Goal: Task Accomplishment & Management: Complete application form

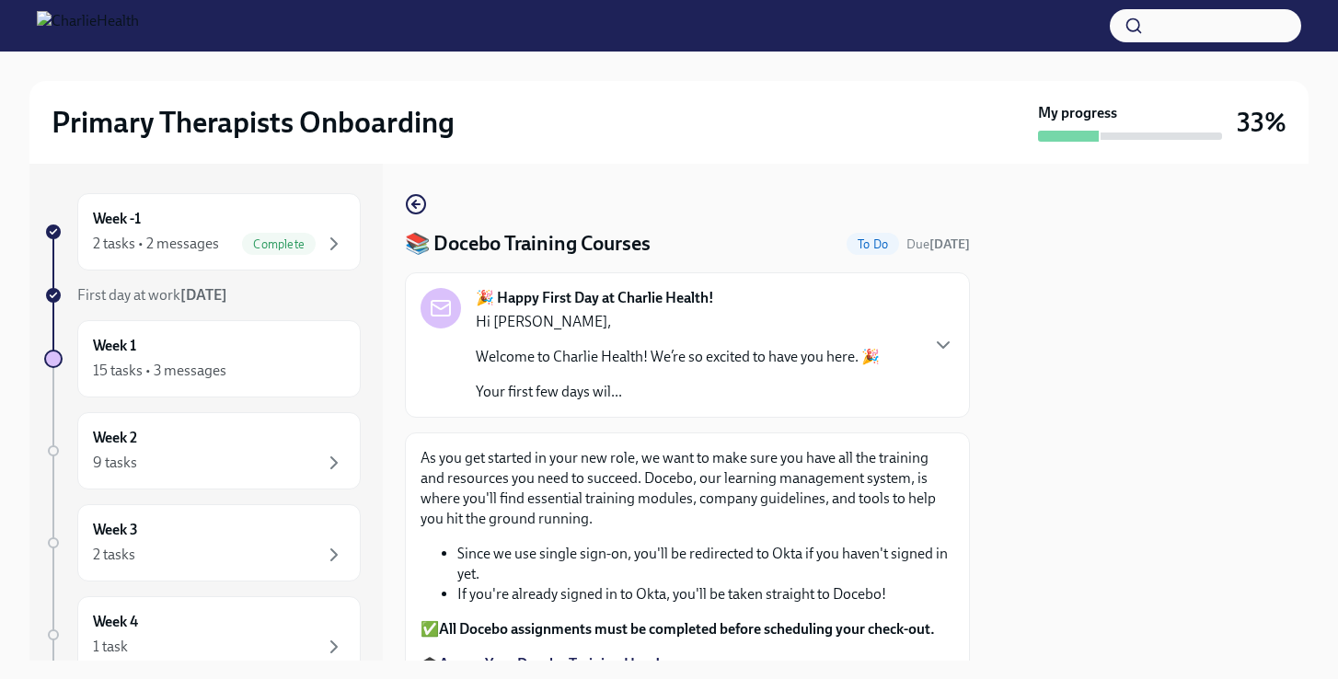
scroll to position [199, 0]
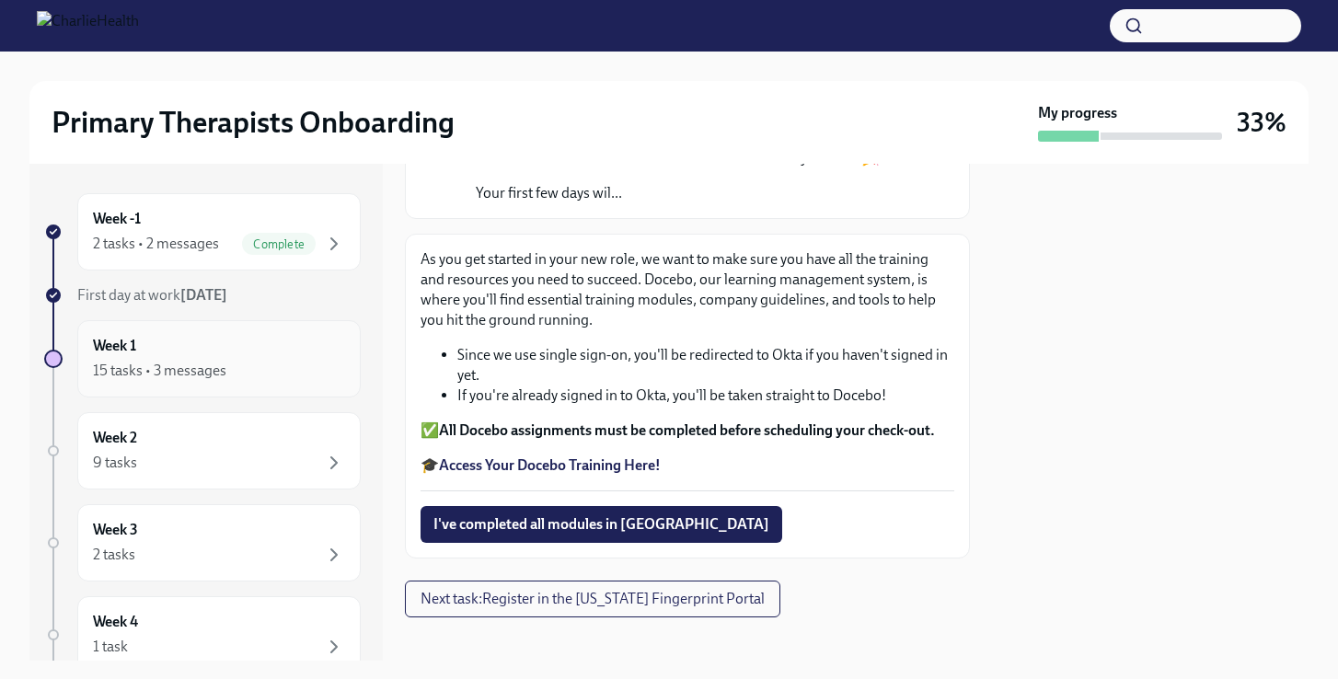
click at [278, 350] on div "Week 1 15 tasks • 3 messages" at bounding box center [219, 359] width 252 height 46
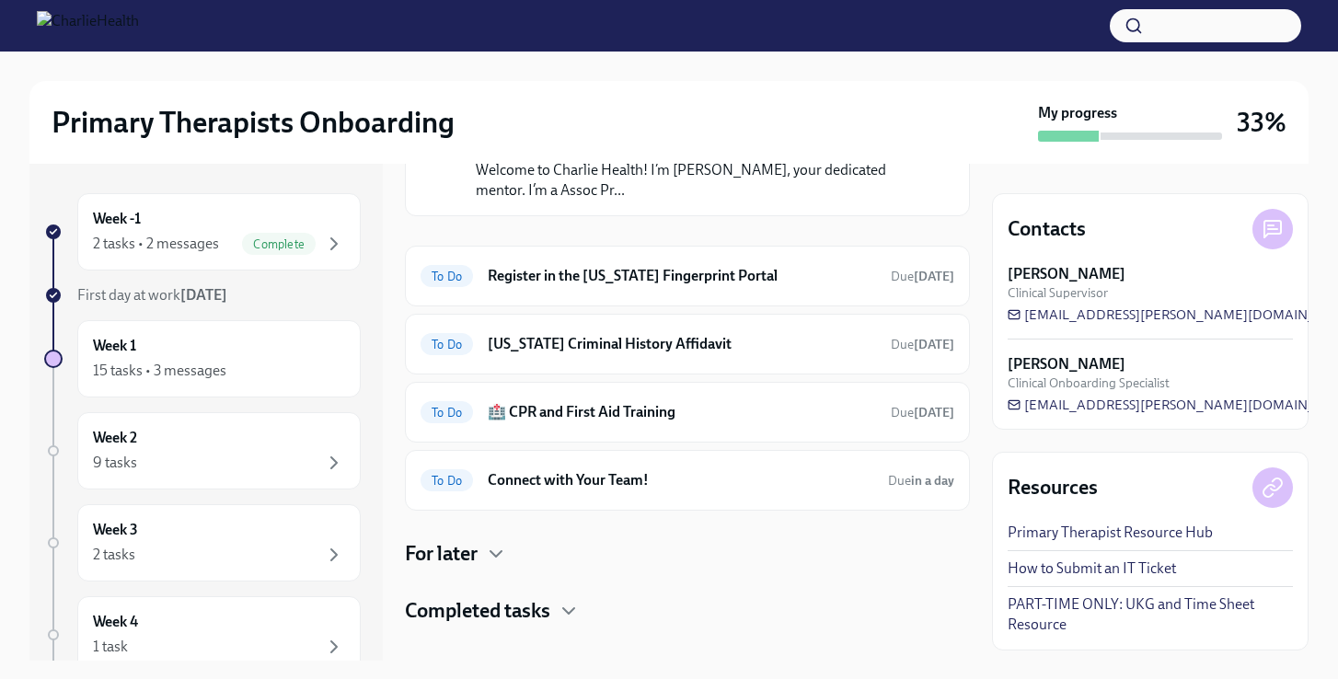
scroll to position [429, 0]
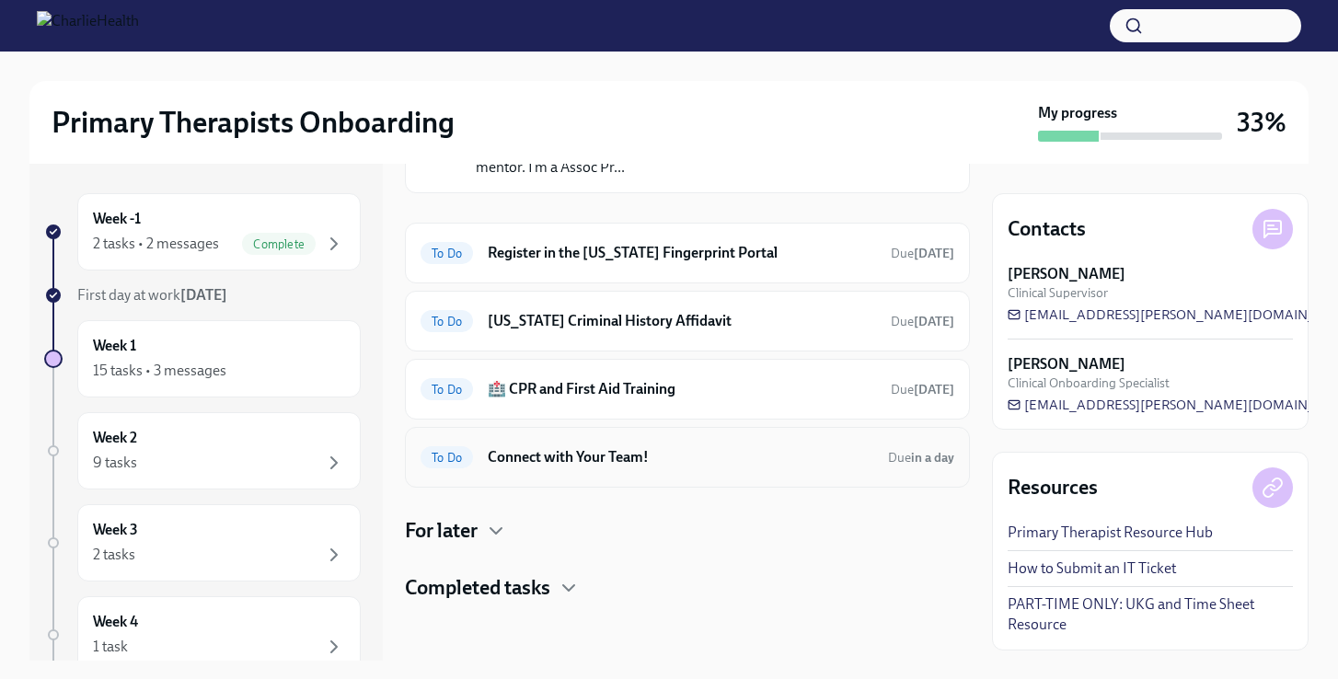
click at [616, 469] on div "To Do Connect with Your Team! Due in a day" at bounding box center [687, 456] width 534 height 29
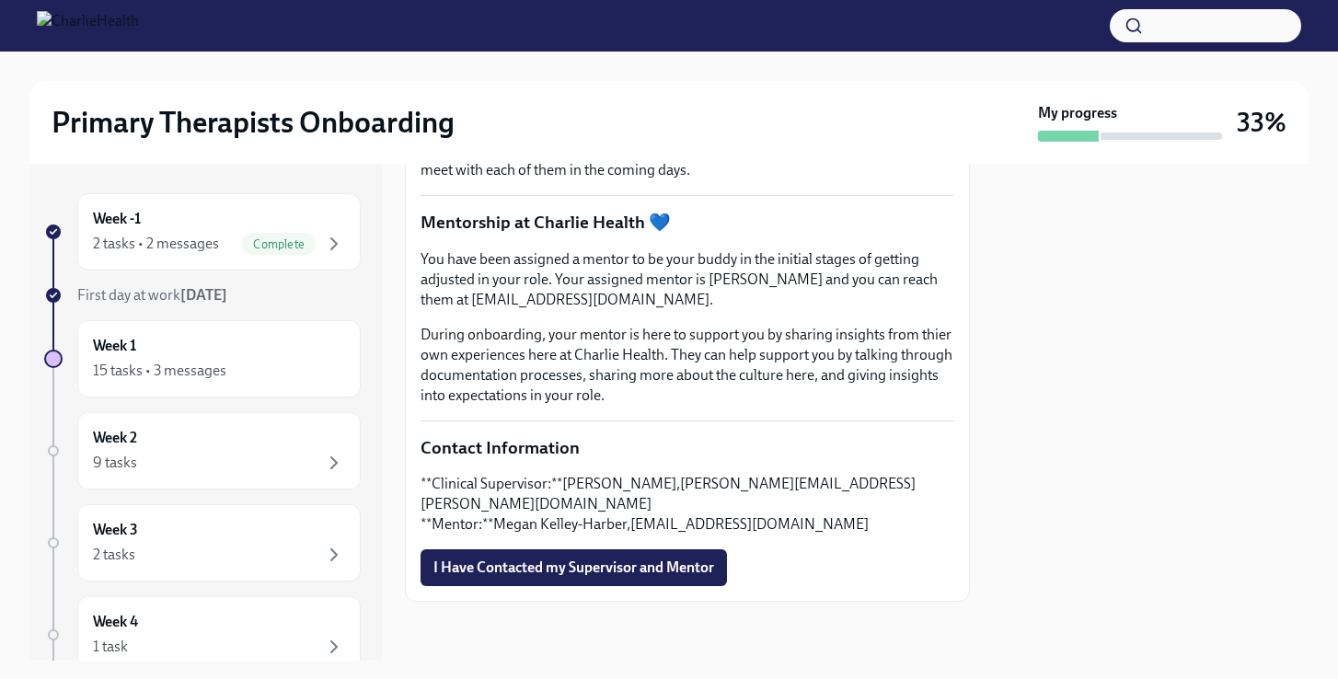
scroll to position [454, 0]
click at [618, 577] on button "I Have Contacted my Supervisor and Mentor" at bounding box center [573, 567] width 306 height 37
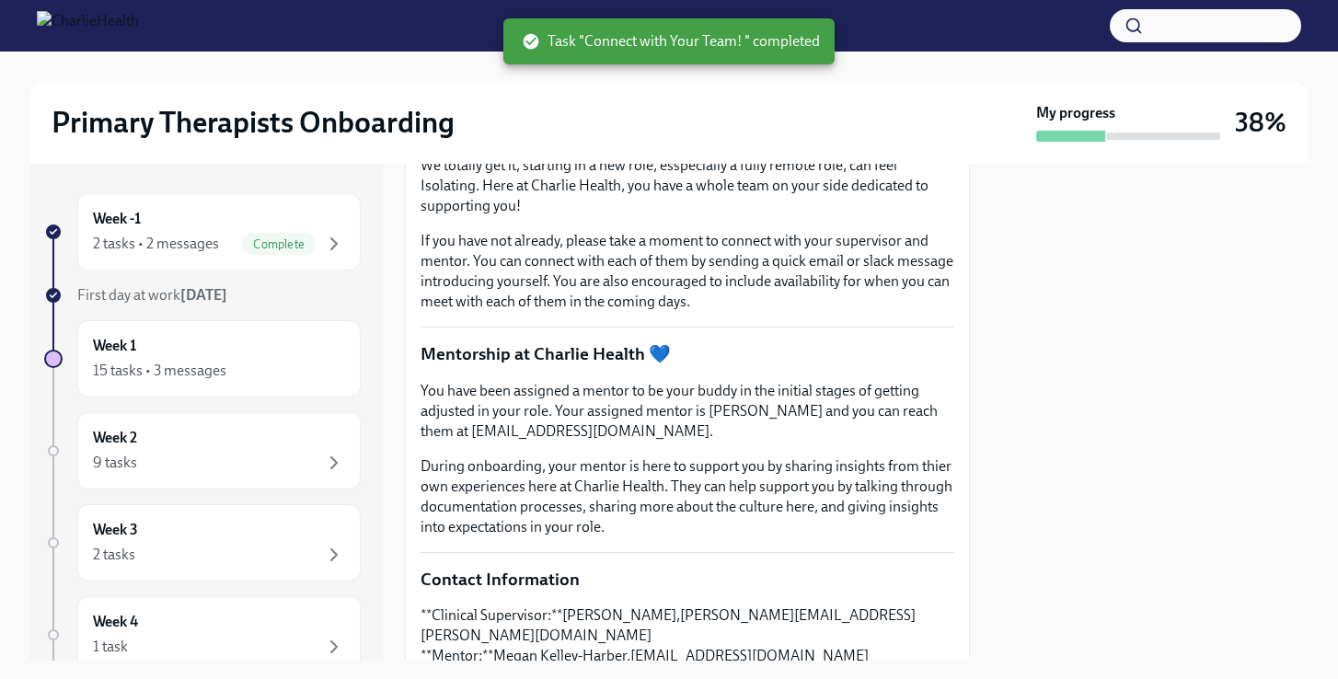
scroll to position [0, 0]
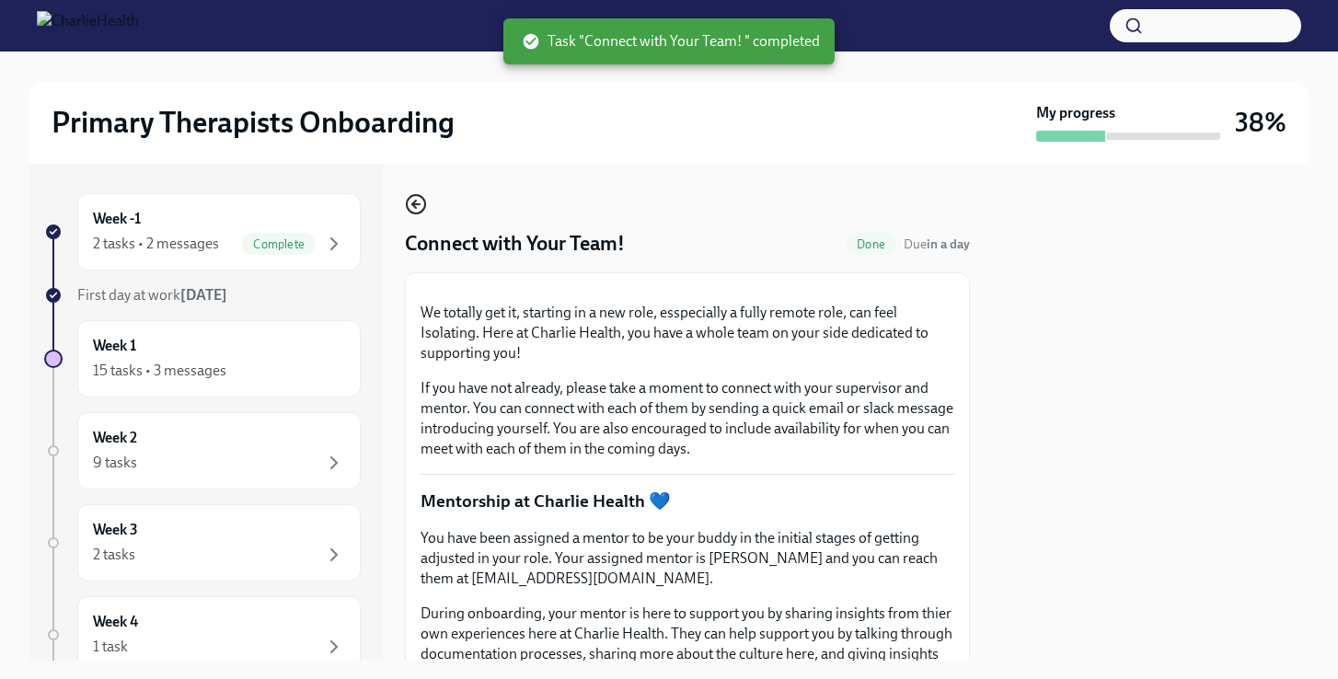
click at [414, 206] on icon "button" at bounding box center [414, 204] width 4 height 7
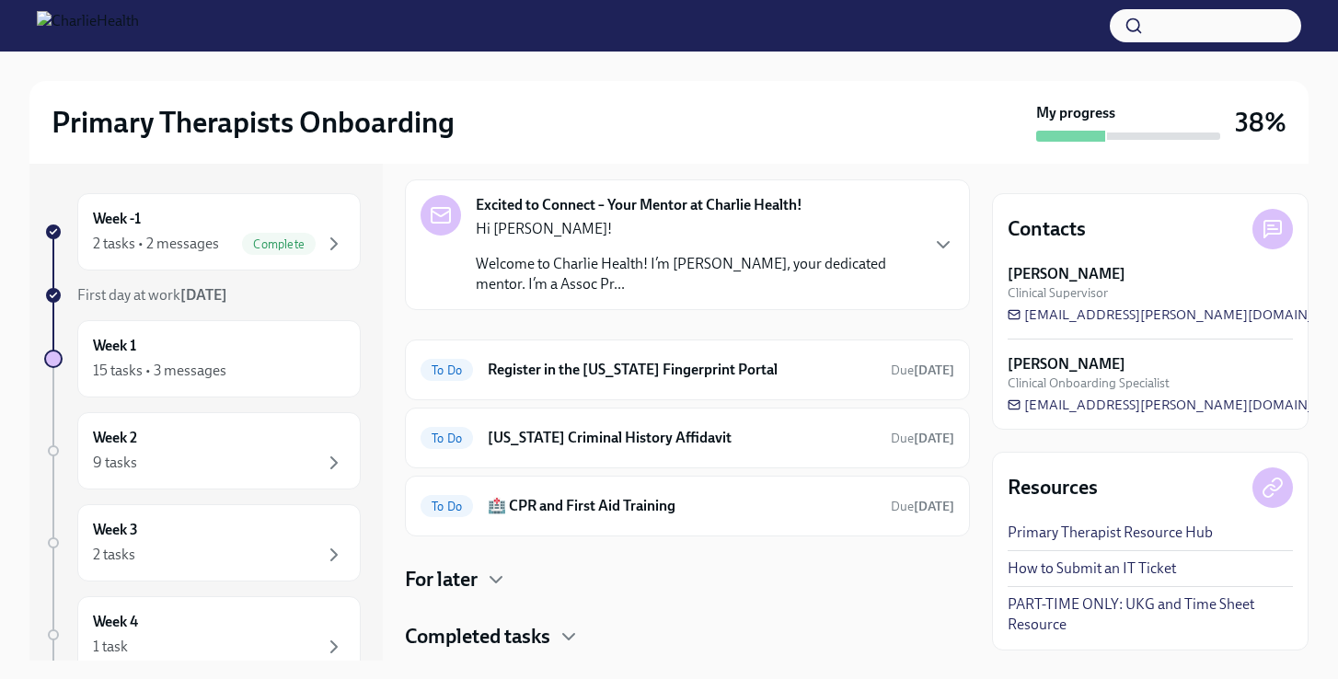
scroll to position [361, 0]
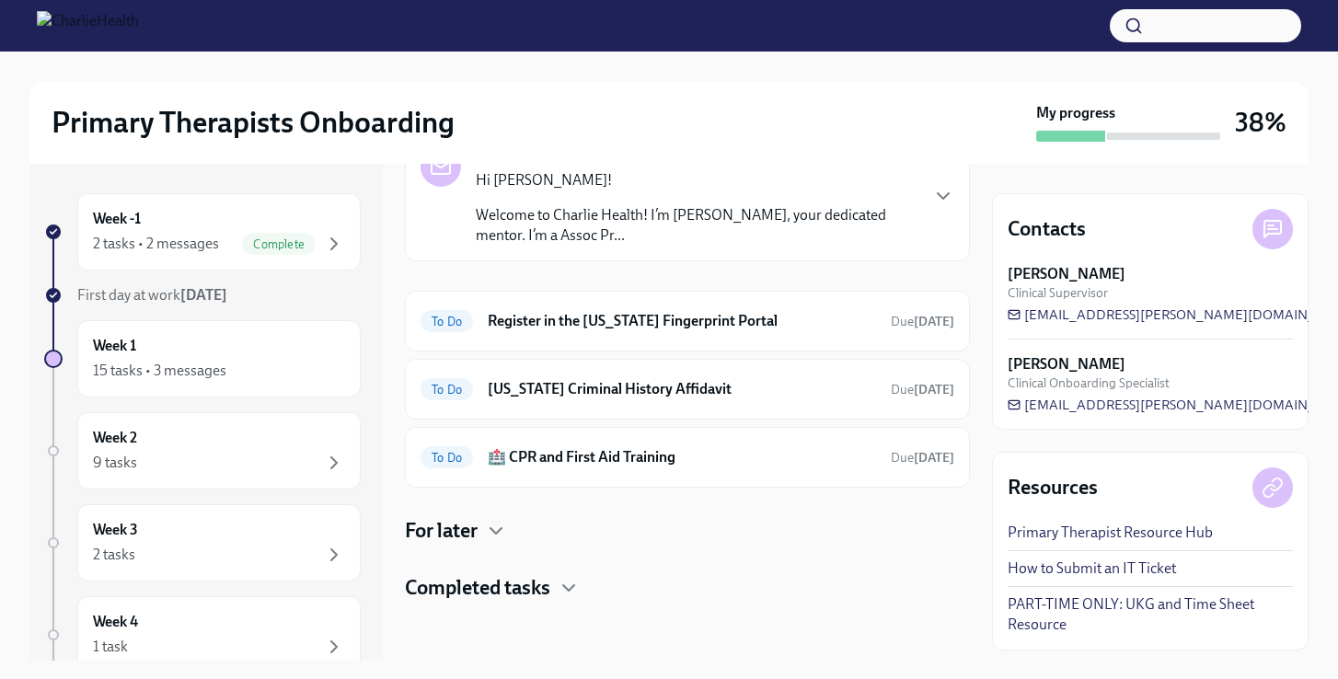
click at [511, 533] on div "For later" at bounding box center [687, 531] width 565 height 28
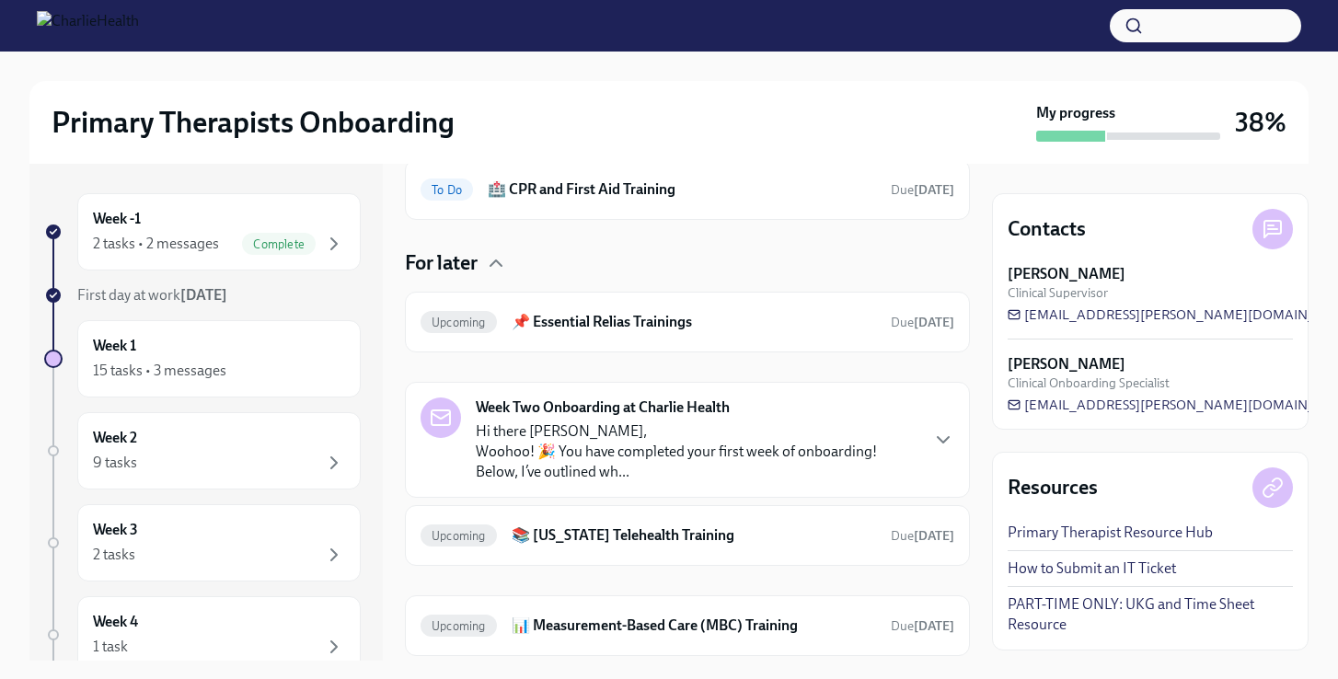
scroll to position [740, 0]
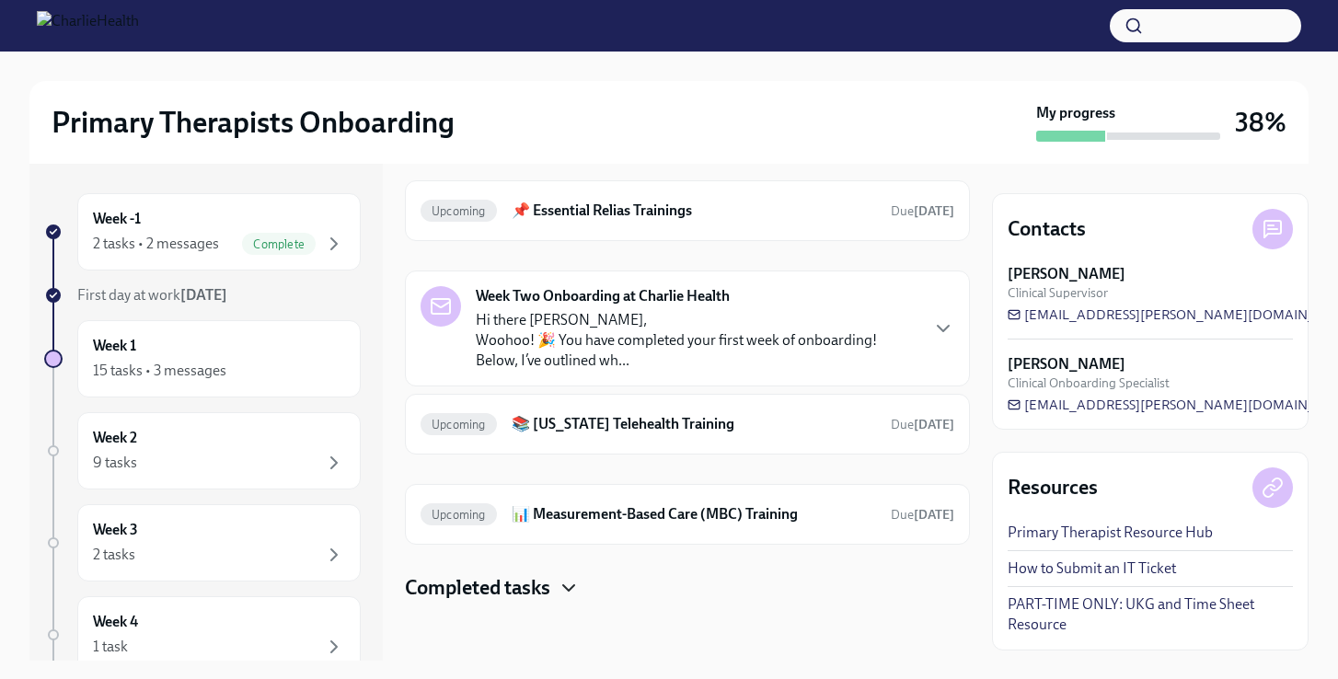
click at [578, 585] on icon "button" at bounding box center [568, 588] width 22 height 22
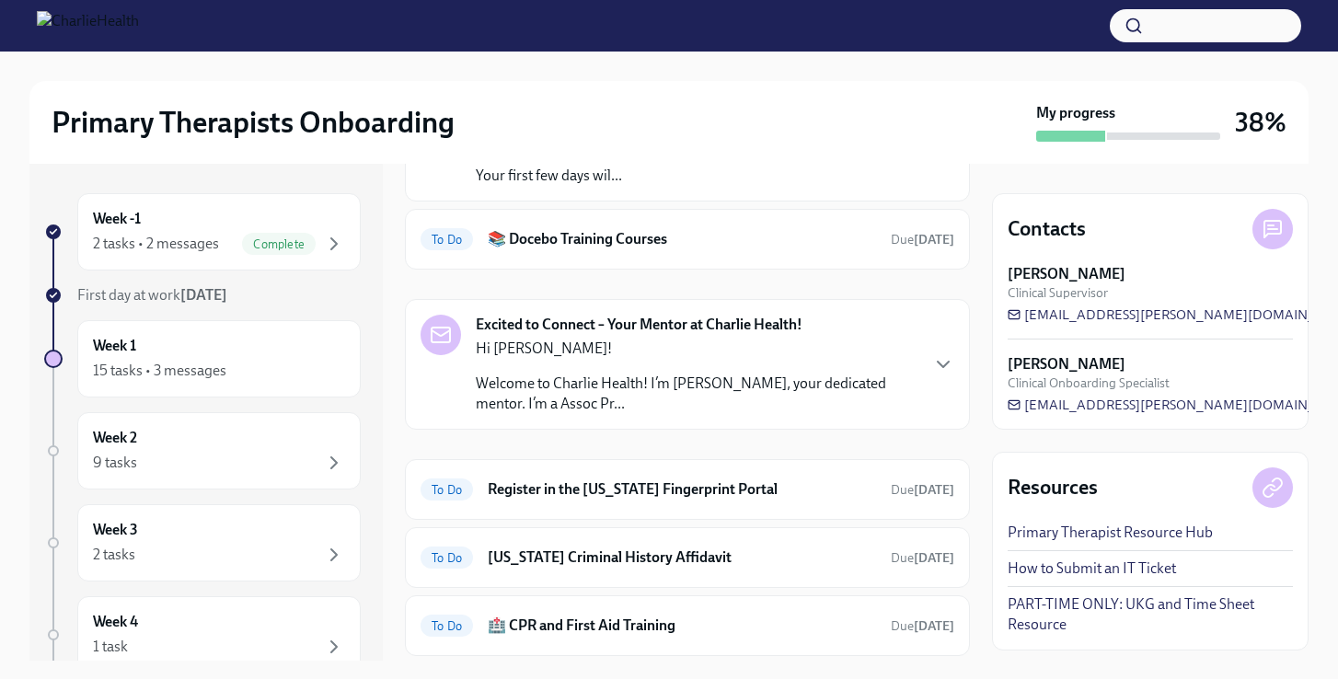
scroll to position [205, 0]
